Goal: Task Accomplishment & Management: Complete application form

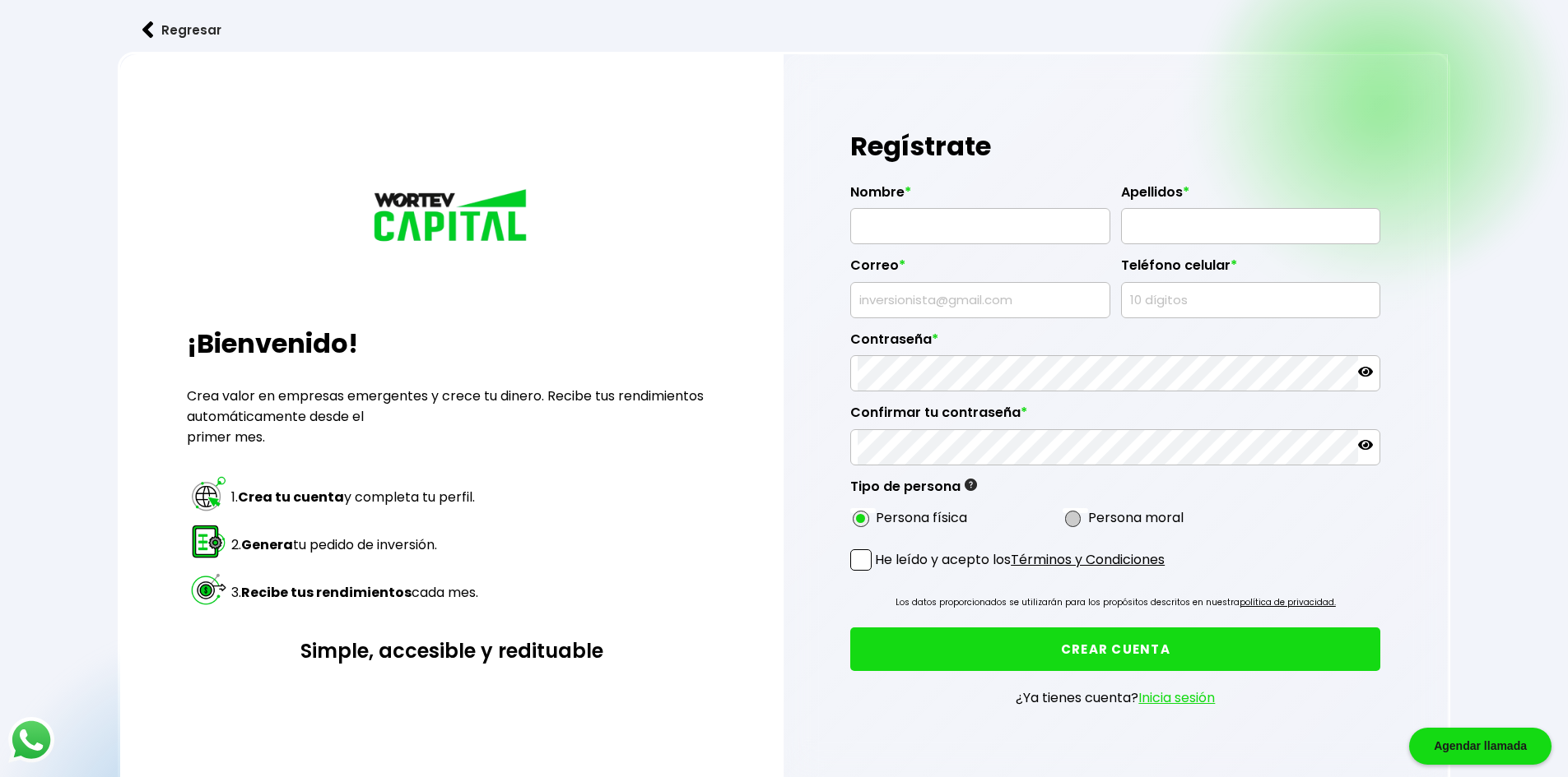
click at [1074, 524] on span at bounding box center [1073, 520] width 17 height 17
click at [1089, 524] on input "radio" at bounding box center [1094, 518] width 10 height 10
radio input "true"
click at [892, 518] on label "Persona física" at bounding box center [922, 518] width 92 height 21
click at [865, 517] on span at bounding box center [861, 520] width 17 height 17
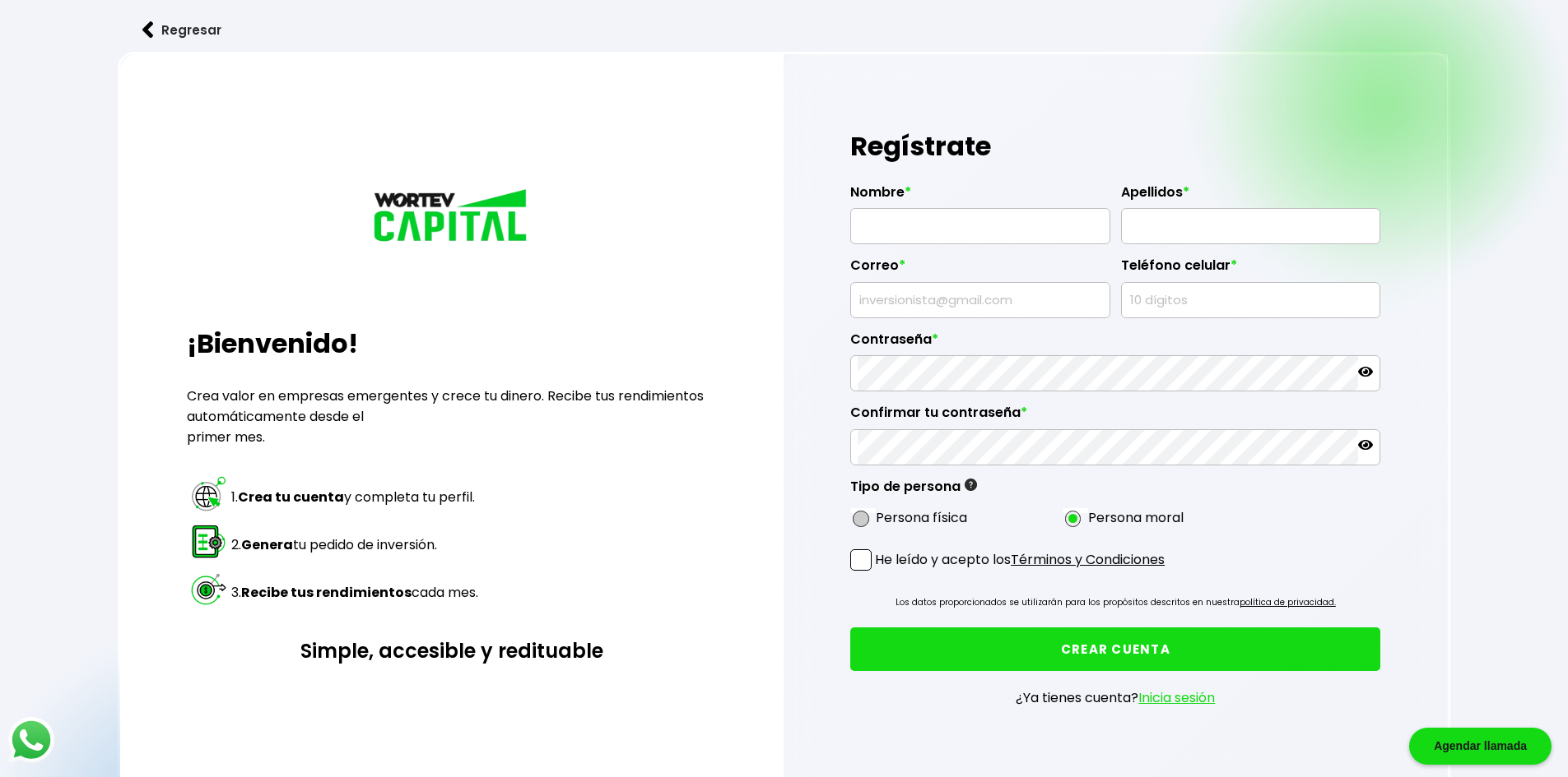
click at [878, 517] on input "radio" at bounding box center [882, 518] width 10 height 10
radio input "true"
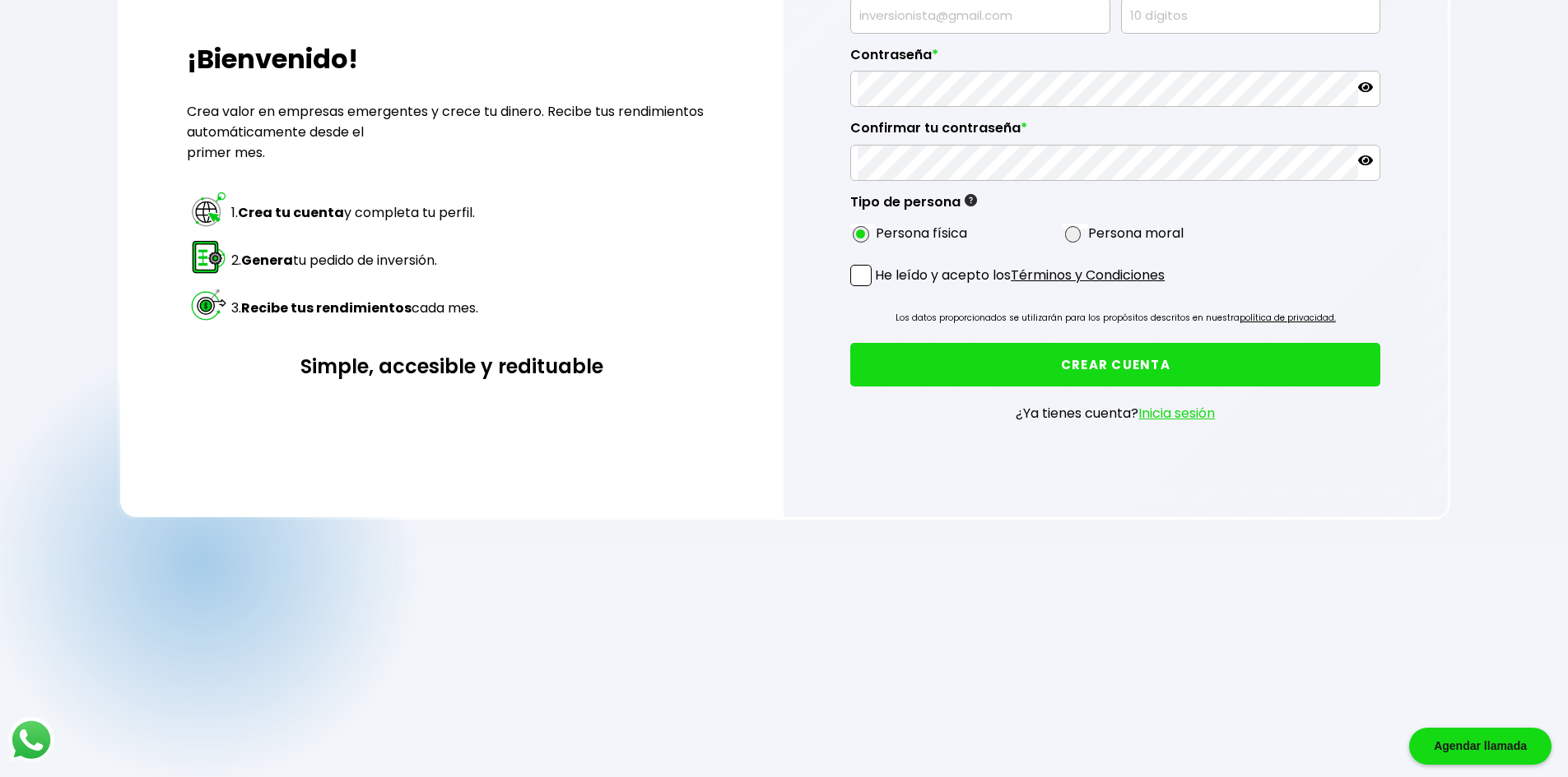
scroll to position [288, 0]
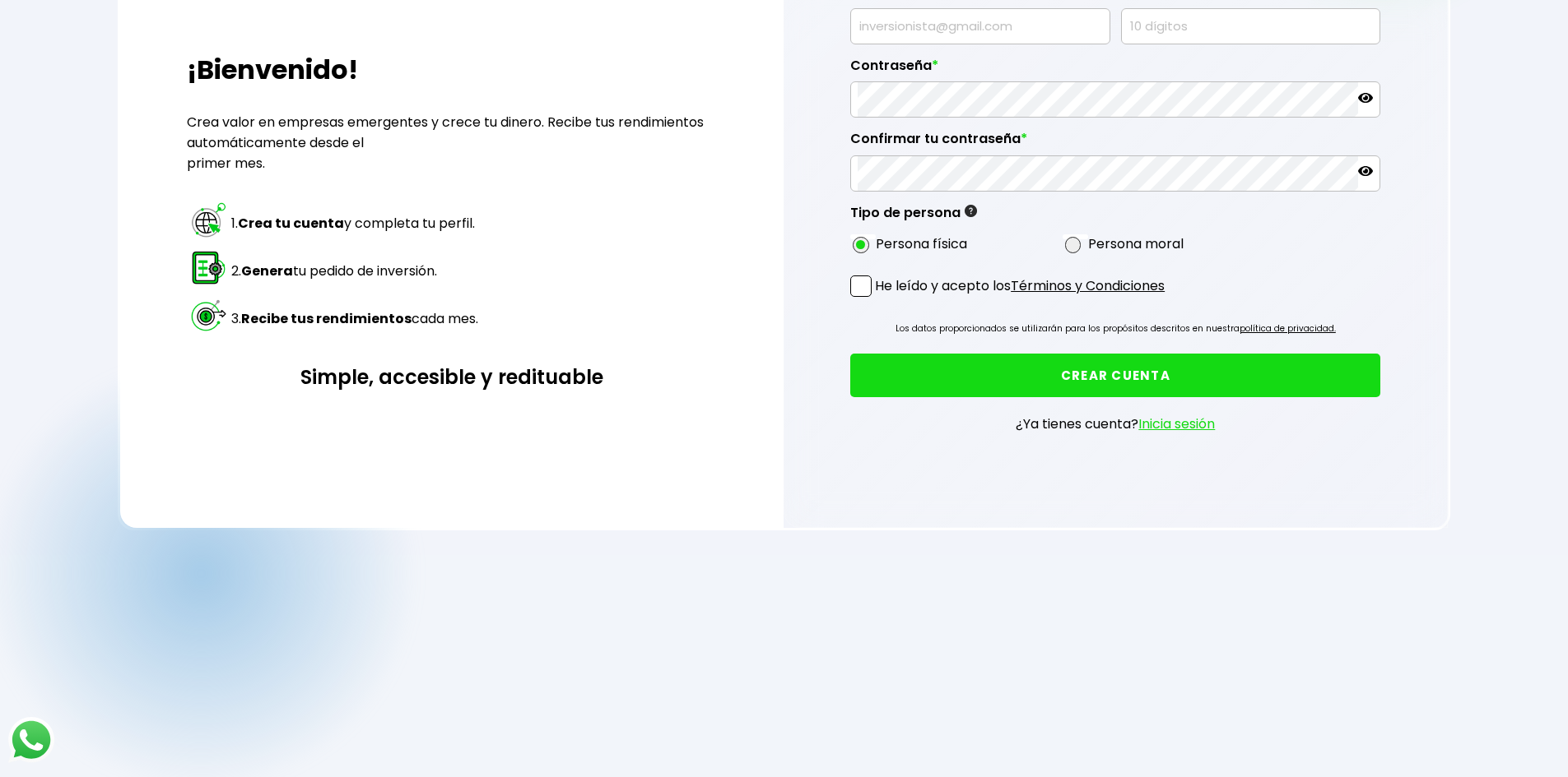
scroll to position [288, 0]
